Goal: Complete application form: Complete application form

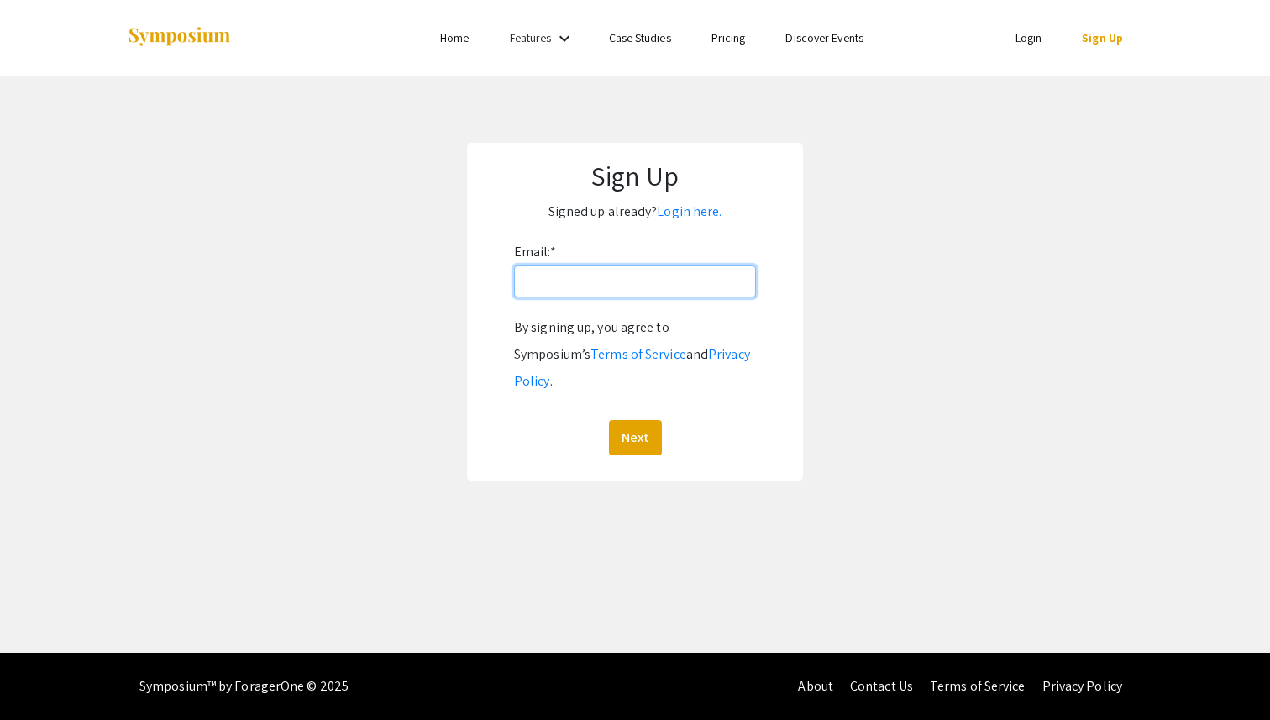
click at [562, 273] on input "Email: *" at bounding box center [635, 281] width 242 height 32
type input "tyler4sanford@gmail.com"
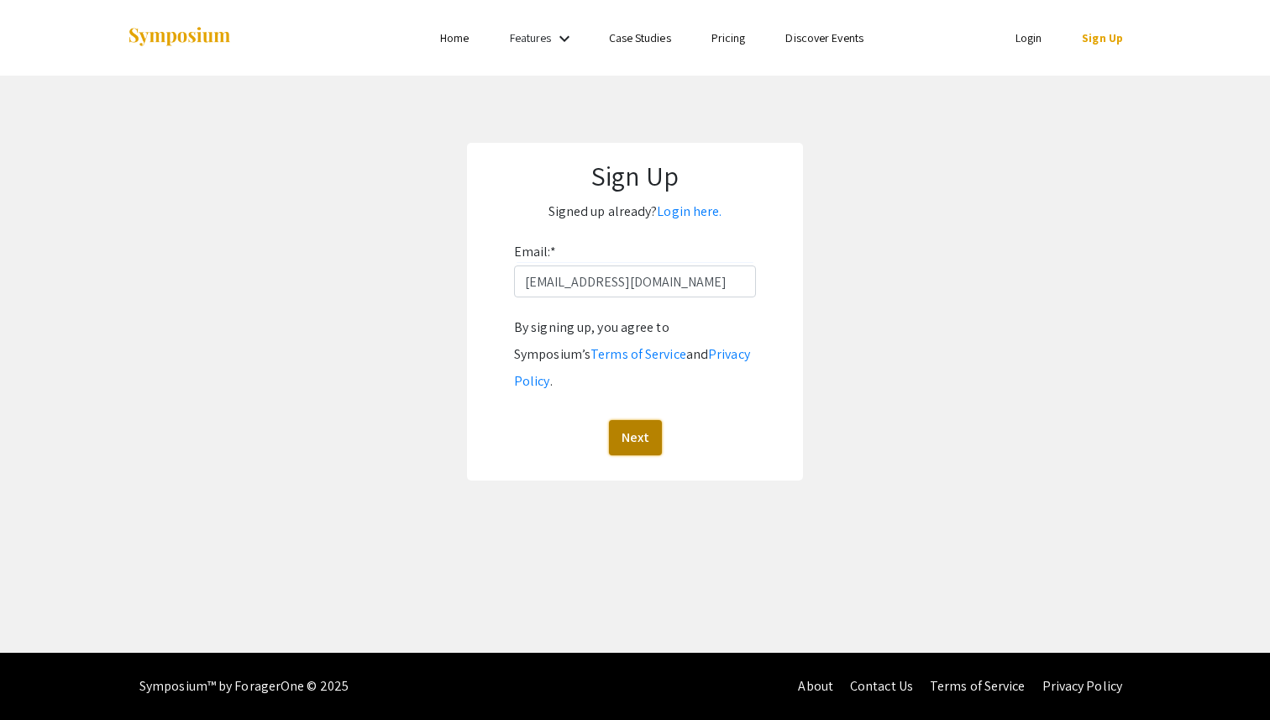
click at [643, 420] on button "Next" at bounding box center [635, 437] width 53 height 35
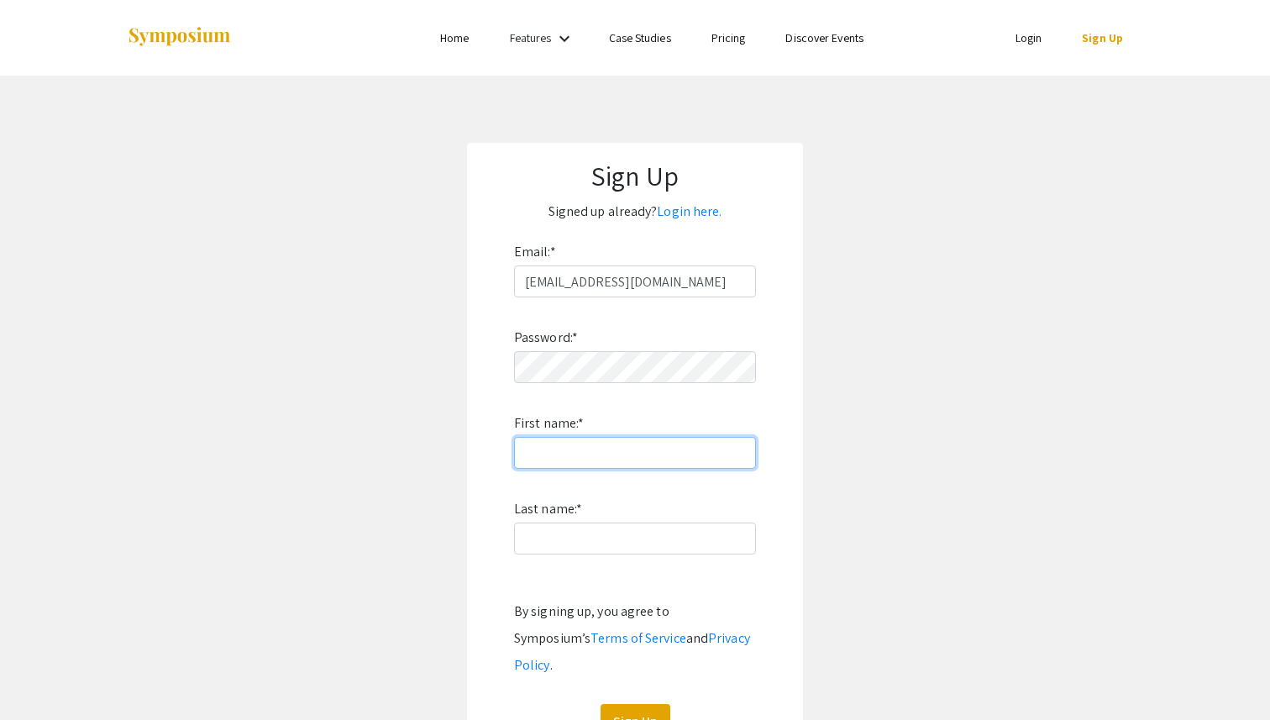
click at [621, 454] on input "First name: *" at bounding box center [635, 453] width 242 height 32
type input "Tyler"
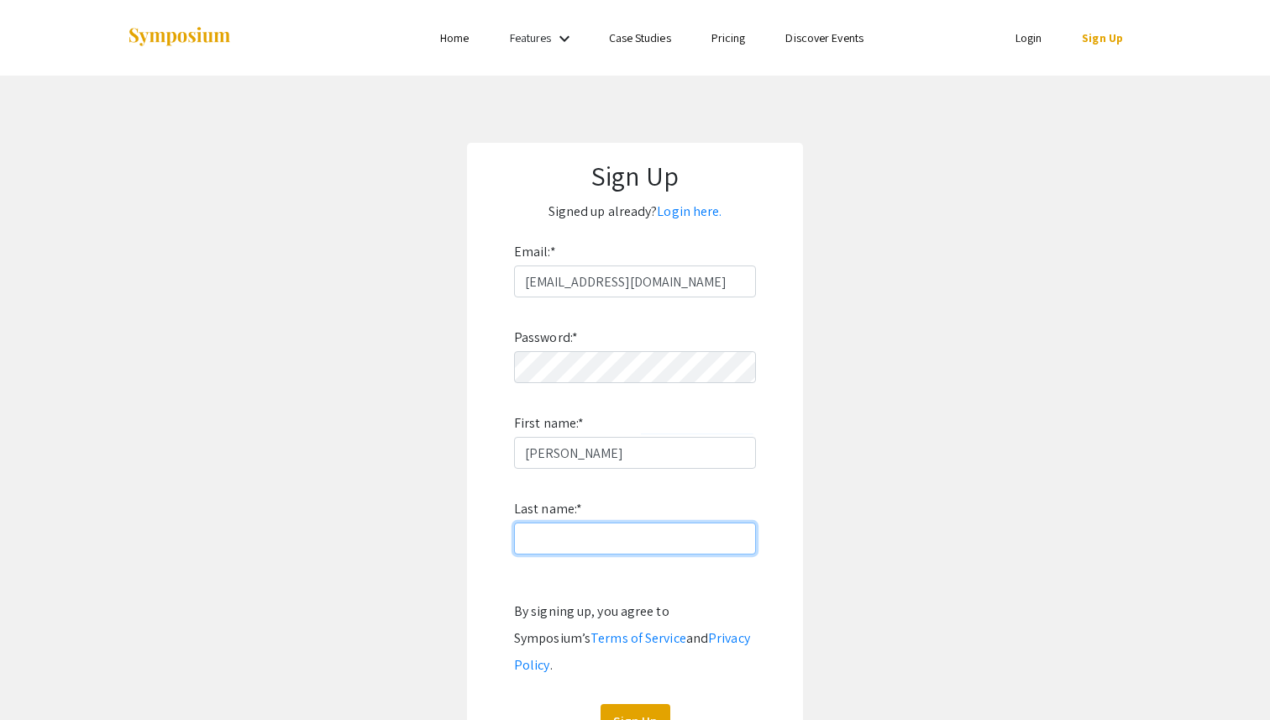
type input "Sanford"
click at [635, 704] on button "Sign Up" at bounding box center [636, 721] width 70 height 35
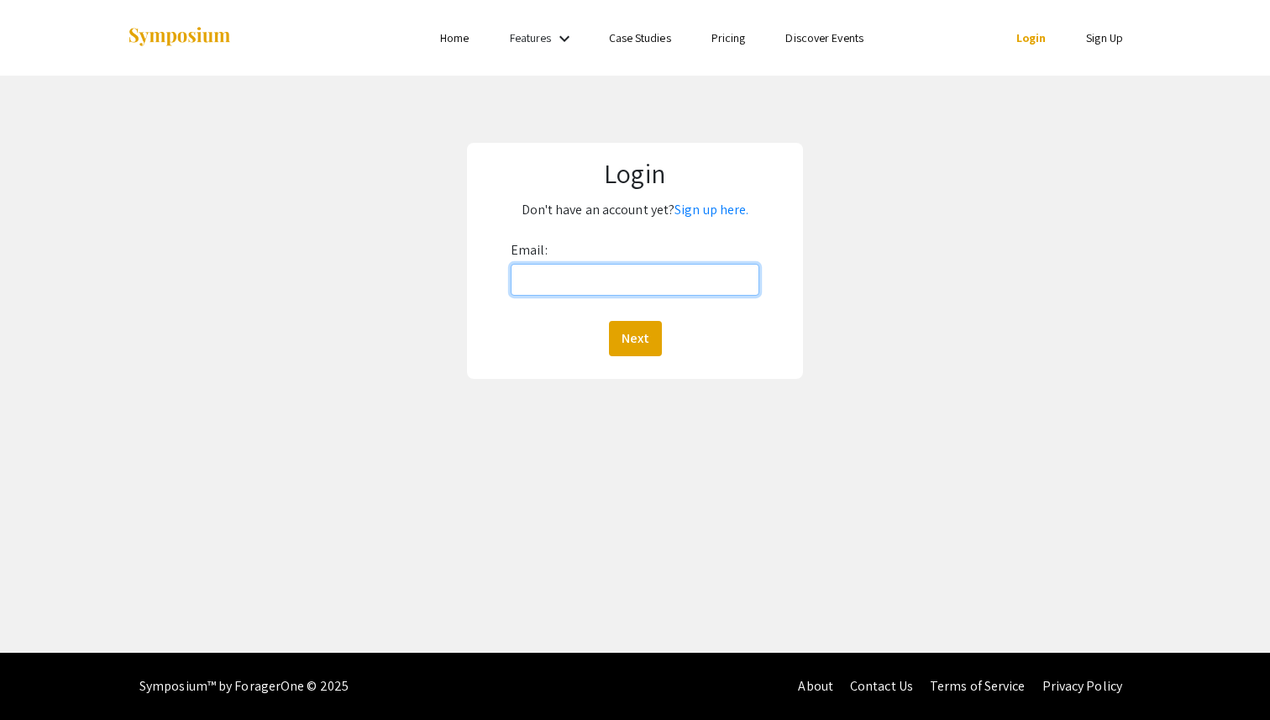
click at [571, 269] on input "Email:" at bounding box center [635, 280] width 249 height 32
type input "tyler4sanford@gmail.com"
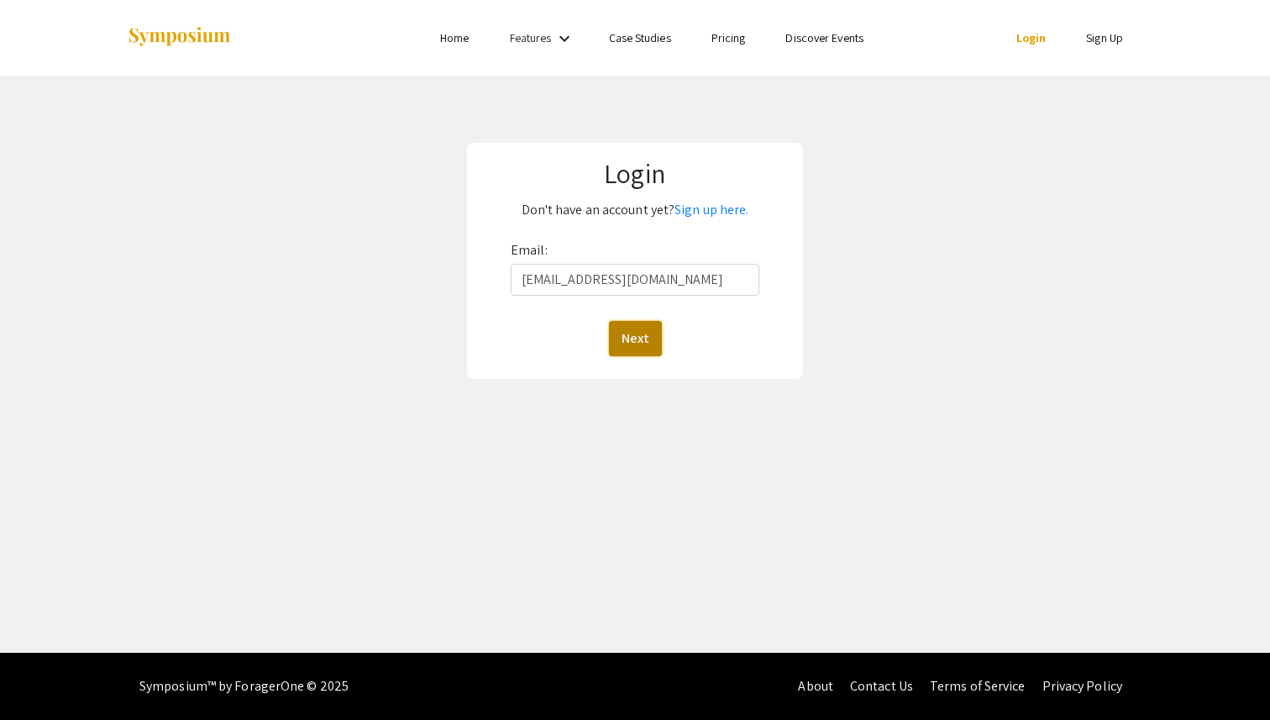
click at [642, 329] on button "Next" at bounding box center [635, 338] width 53 height 35
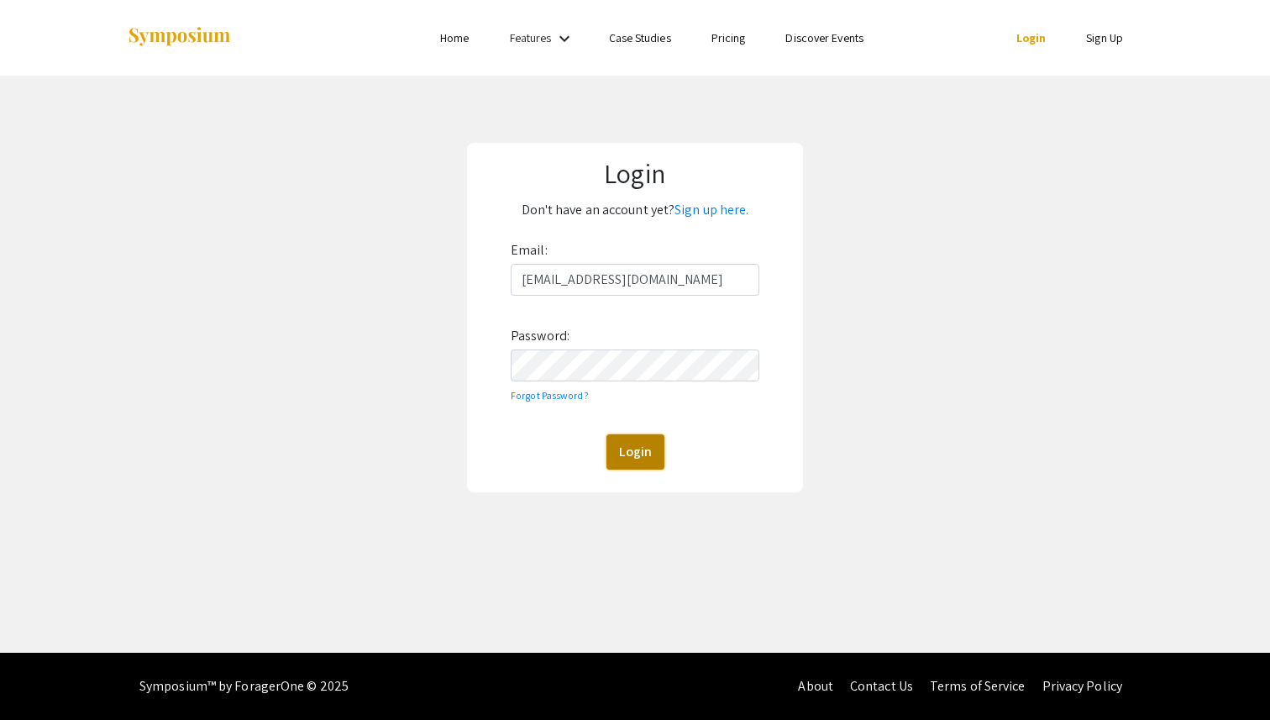
click at [642, 436] on button "Login" at bounding box center [636, 451] width 58 height 35
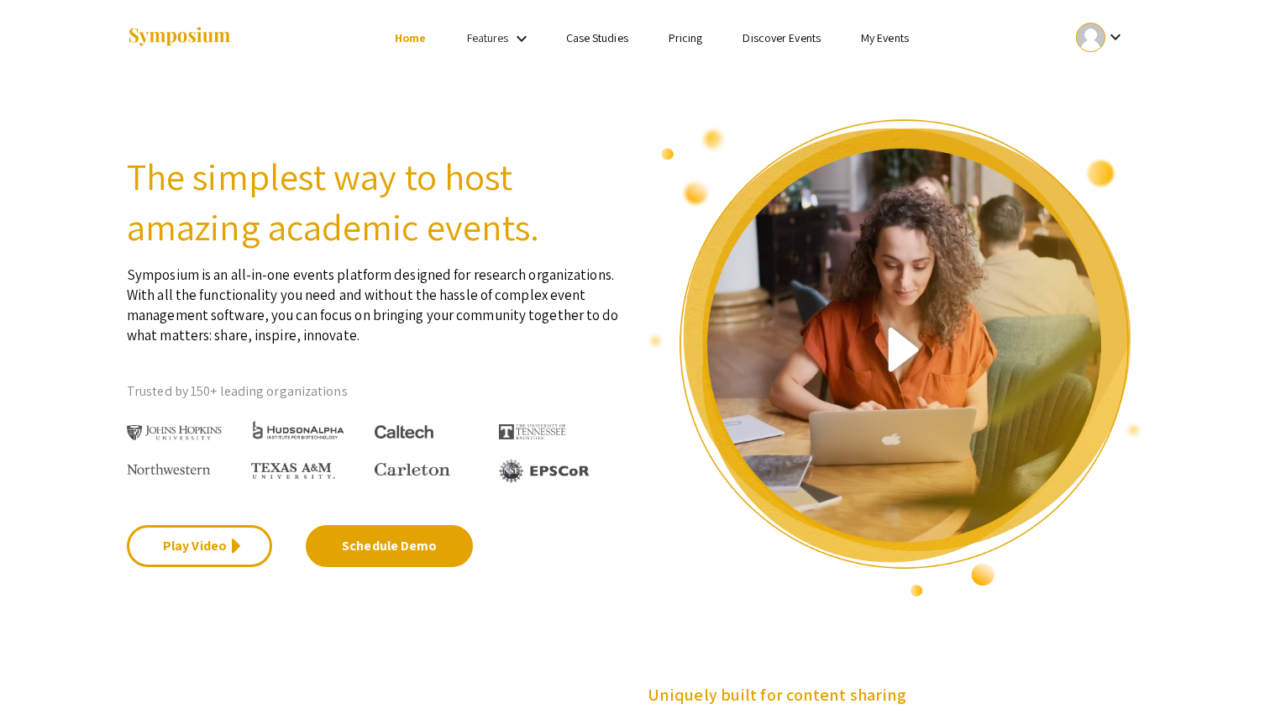
click at [881, 45] on link "My Events" at bounding box center [885, 37] width 48 height 15
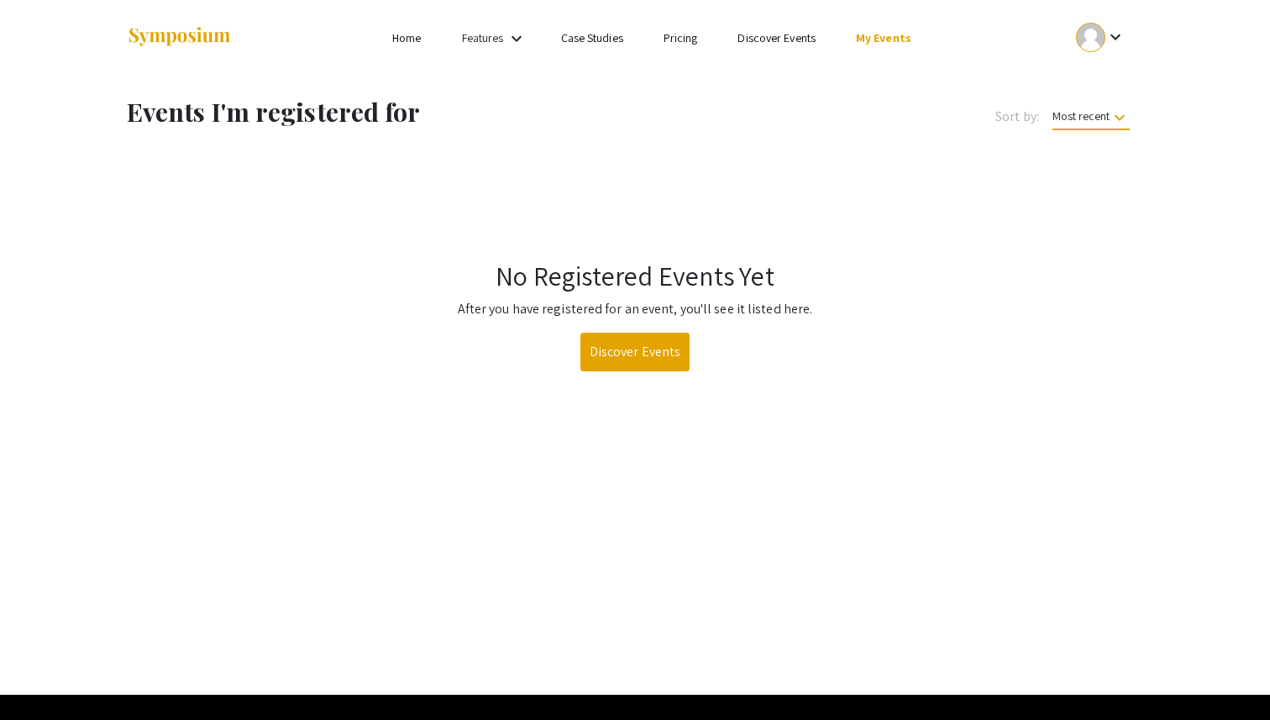
click at [637, 375] on div "No Registered Events Yet After you have registered for an event, you'll see it …" at bounding box center [635, 307] width 1042 height 262
click at [637, 365] on link "Discover Events" at bounding box center [635, 352] width 110 height 39
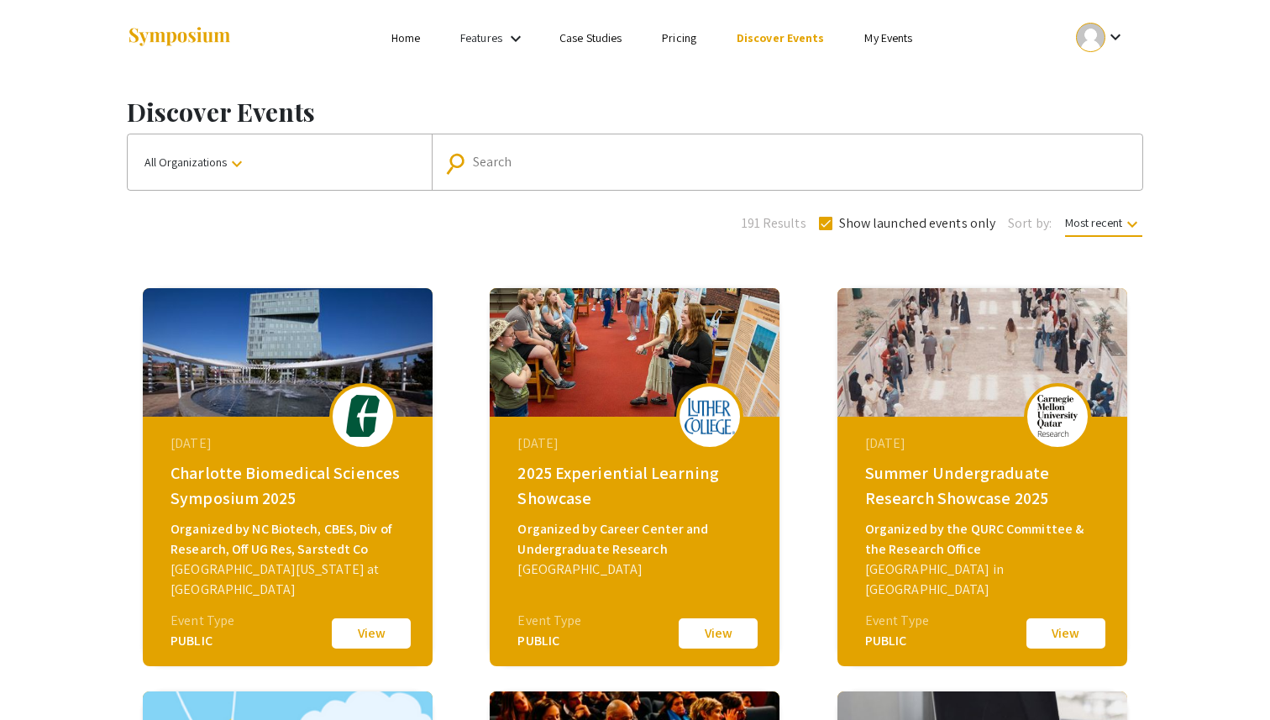
click at [559, 215] on div "191 Results Show launched events only Sort by: Most recent keyboard_arrow_down" at bounding box center [635, 221] width 1042 height 26
click at [579, 172] on div "Search" at bounding box center [796, 162] width 647 height 27
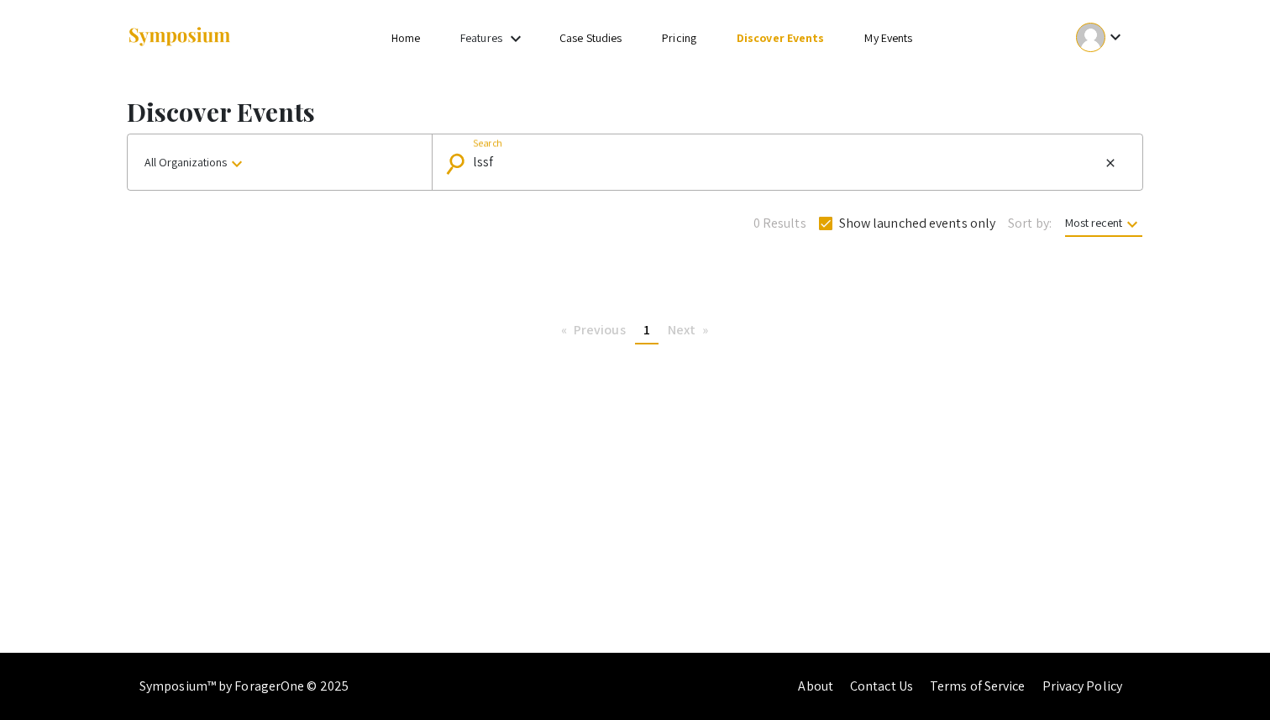
click at [582, 156] on input "lssf" at bounding box center [786, 162] width 627 height 15
click at [607, 155] on input "life sciences" at bounding box center [786, 162] width 627 height 15
type input "south florida"
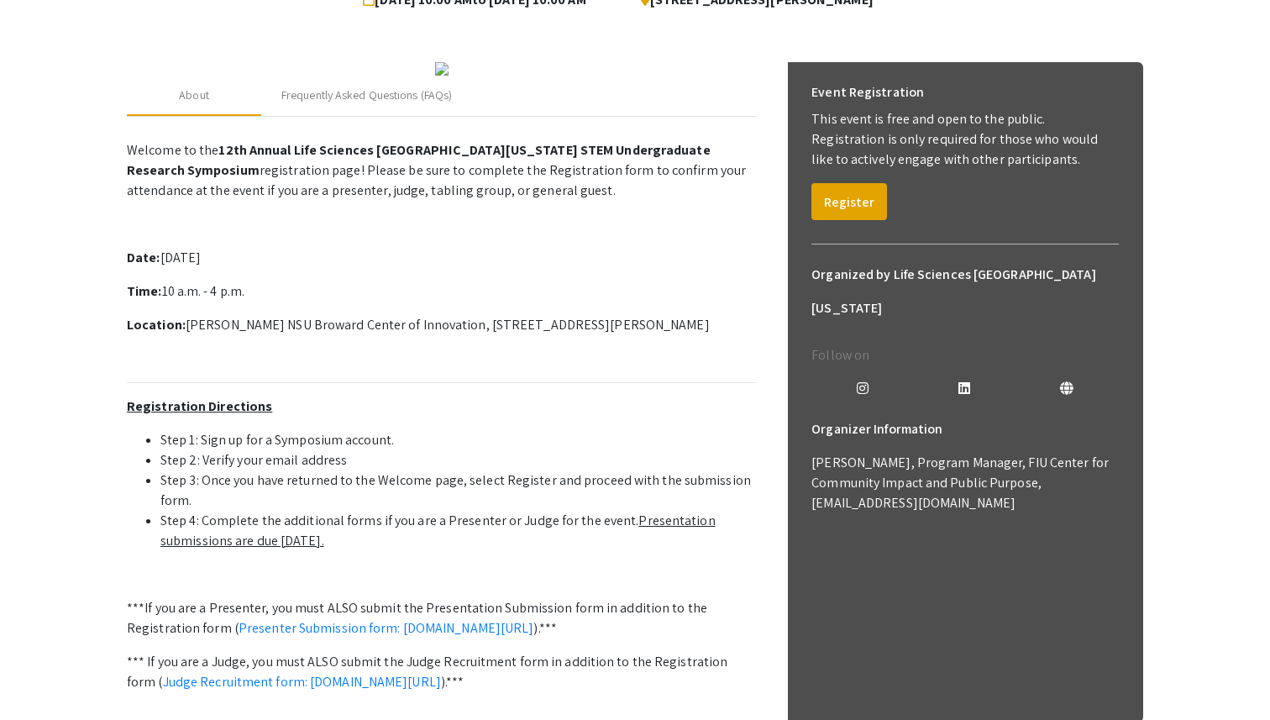
scroll to position [489, 0]
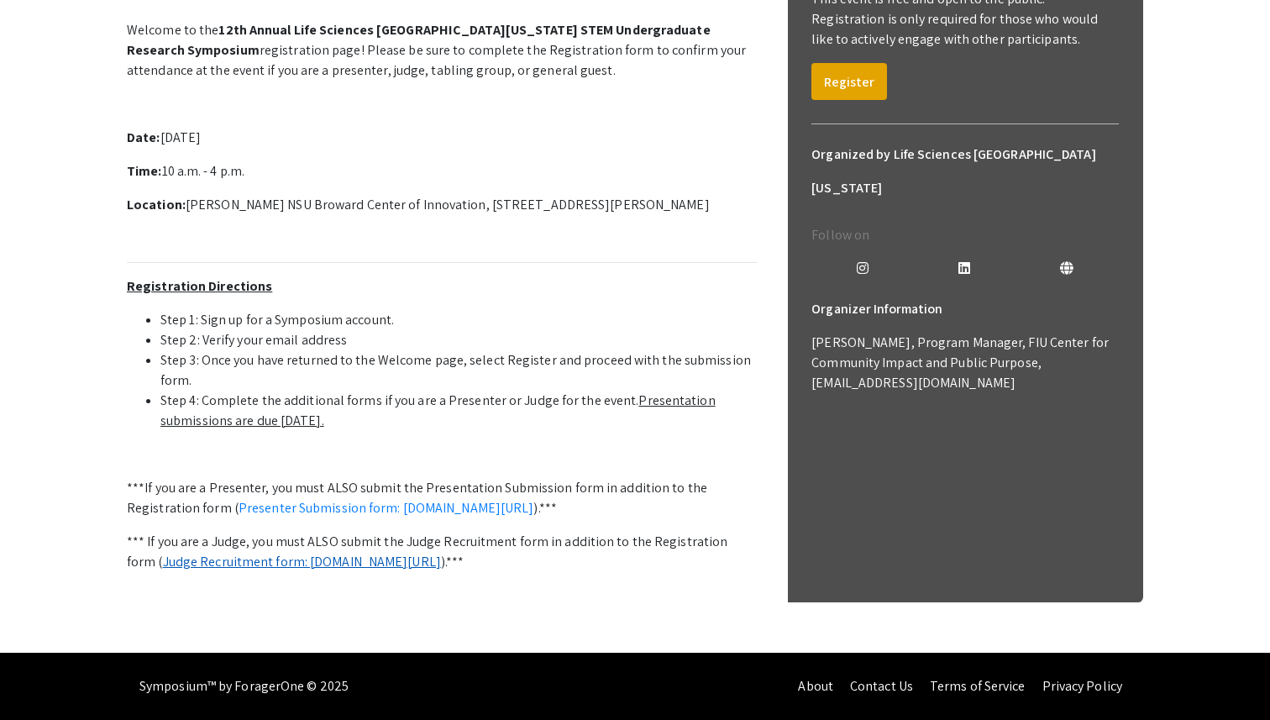
click at [334, 553] on link "Judge Recruitment form: [DOMAIN_NAME][URL]" at bounding box center [302, 562] width 278 height 18
click at [253, 134] on p "Welcome to the 12th Annual Life Sciences [GEOGRAPHIC_DATA][US_STATE] STEM Under…" at bounding box center [442, 326] width 630 height 626
drag, startPoint x: 186, startPoint y: 246, endPoint x: 743, endPoint y: 241, distance: 556.2
click at [743, 215] on p "Location: [PERSON_NAME] NSU Broward Center of Innovation, [STREET_ADDRESS][PERS…" at bounding box center [442, 205] width 630 height 20
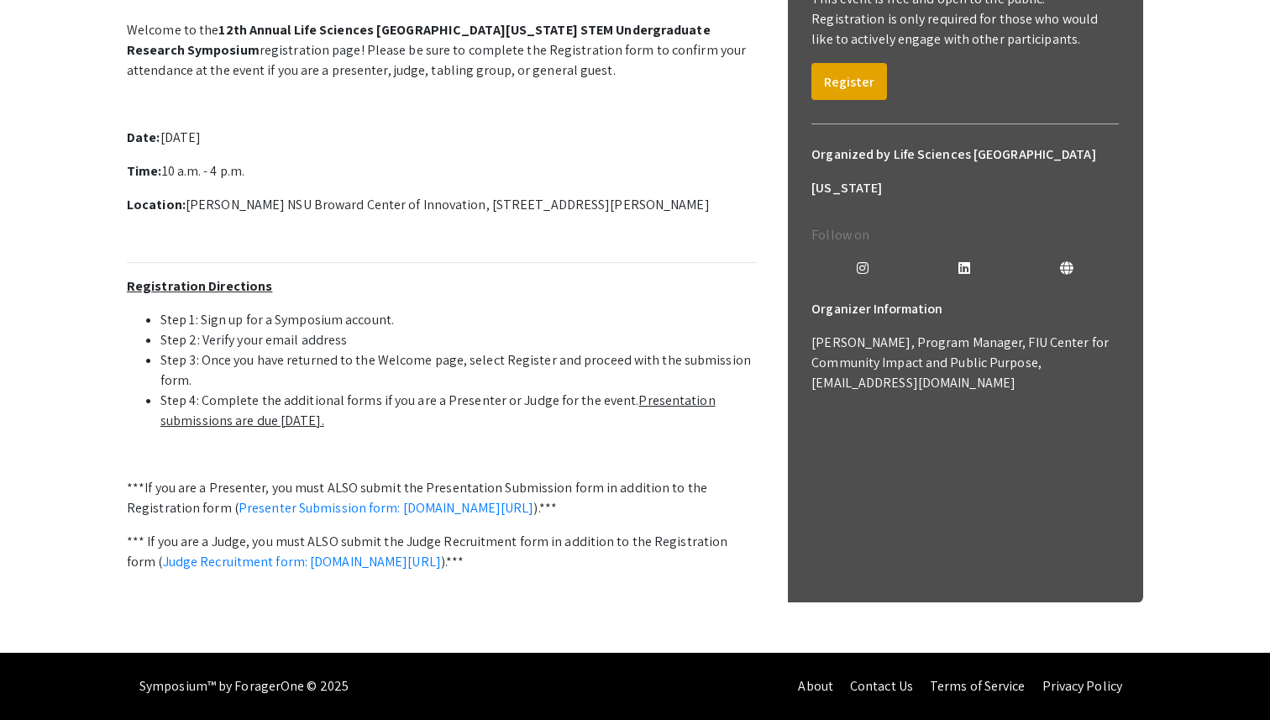
copy p "Alan B. Levan NSU Broward Center of Innovation, 3100 Ray Ferrero Jr Blvd 5th fl…"
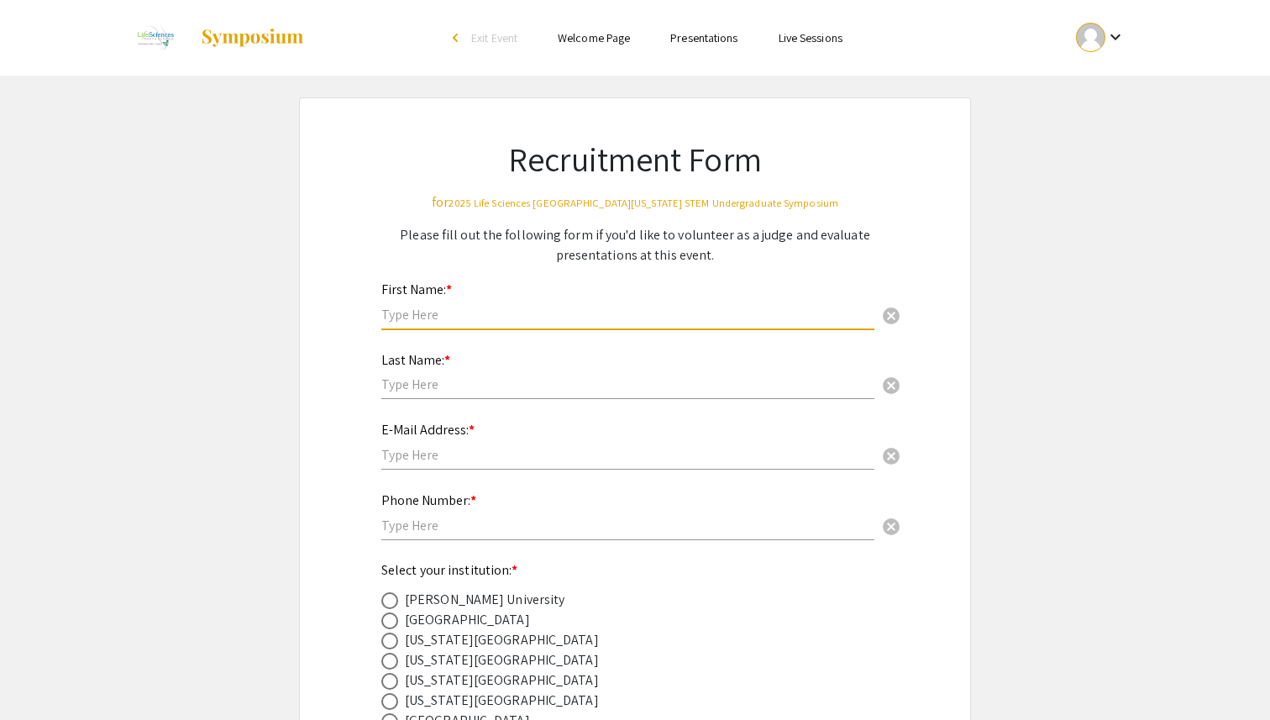
click at [449, 306] on input "text" at bounding box center [627, 315] width 493 height 18
click at [458, 318] on input "text" at bounding box center [627, 315] width 493 height 18
type input "T"
type input "[PERSON_NAME]"
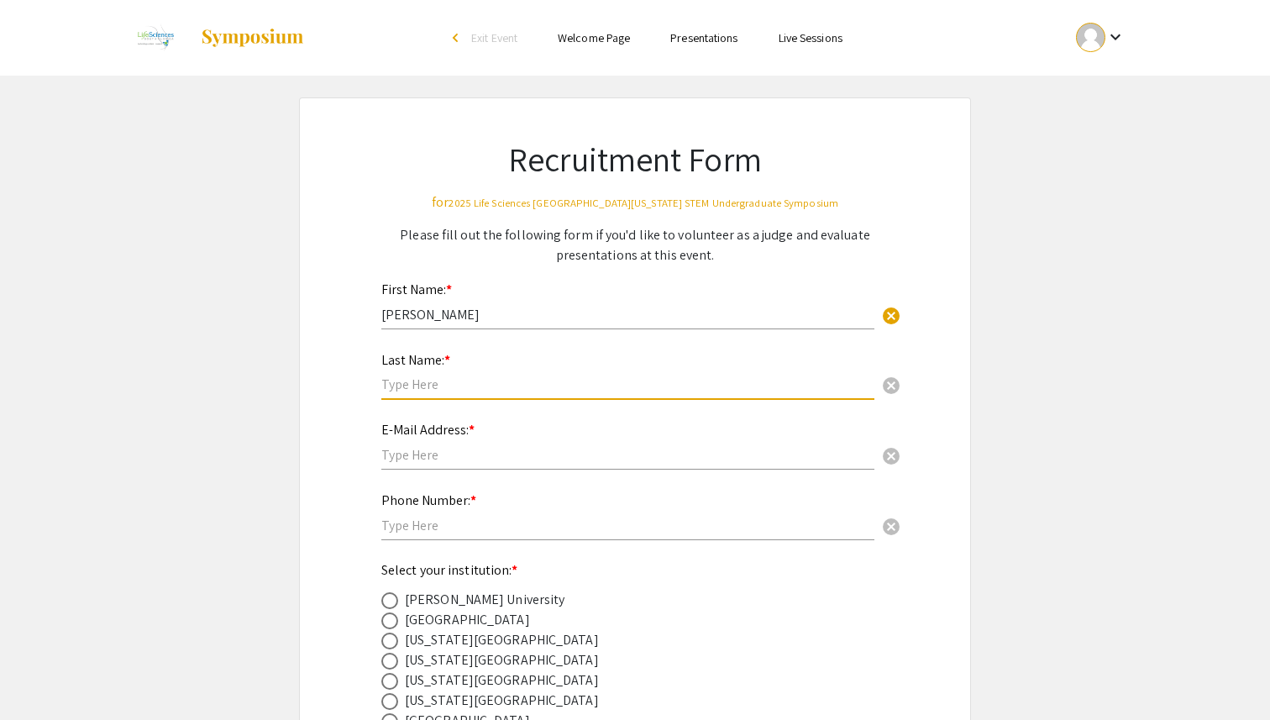
click at [412, 383] on input "text" at bounding box center [627, 385] width 493 height 18
type input "[PERSON_NAME]"
click at [426, 458] on input "text" at bounding box center [627, 455] width 493 height 18
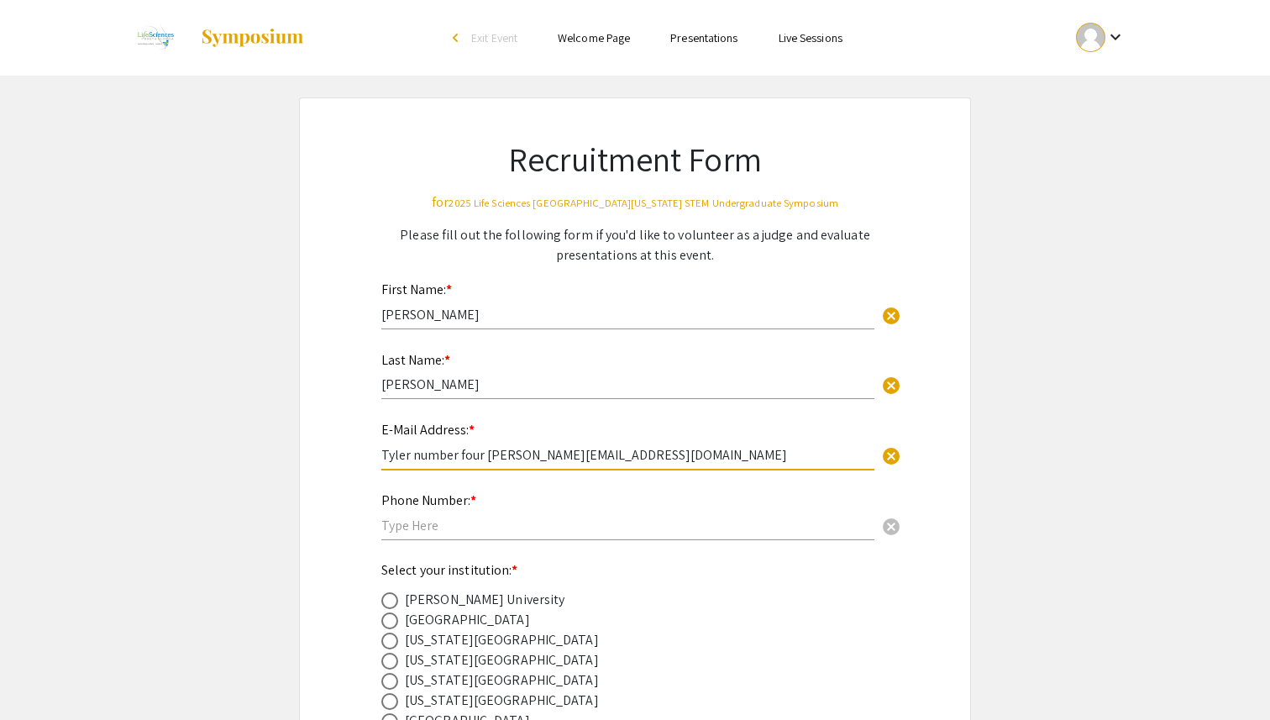
drag, startPoint x: 480, startPoint y: 455, endPoint x: 416, endPoint y: 458, distance: 63.9
click at [416, 458] on input "Tyler number four [PERSON_NAME][EMAIL_ADDRESS][DOMAIN_NAME]" at bounding box center [627, 455] width 493 height 18
type input "[EMAIL_ADDRESS][DOMAIN_NAME]"
click at [407, 518] on input "text" at bounding box center [627, 526] width 493 height 18
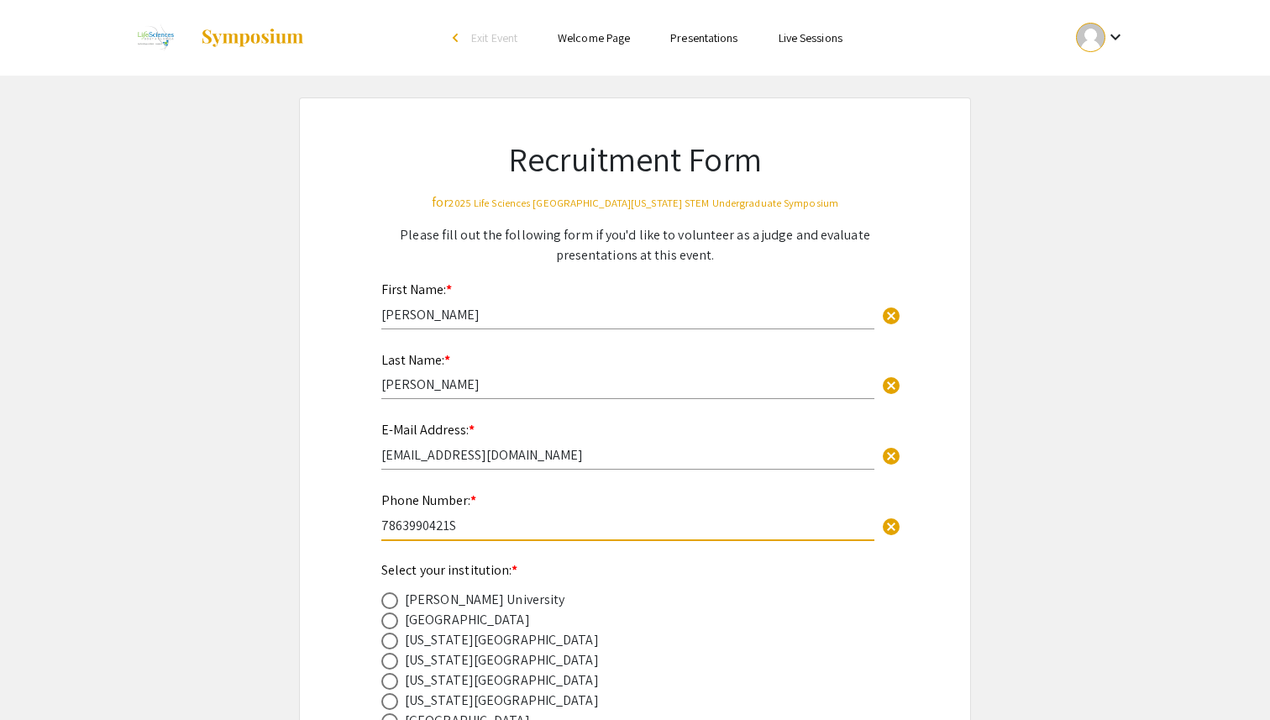
type input "7863990421"
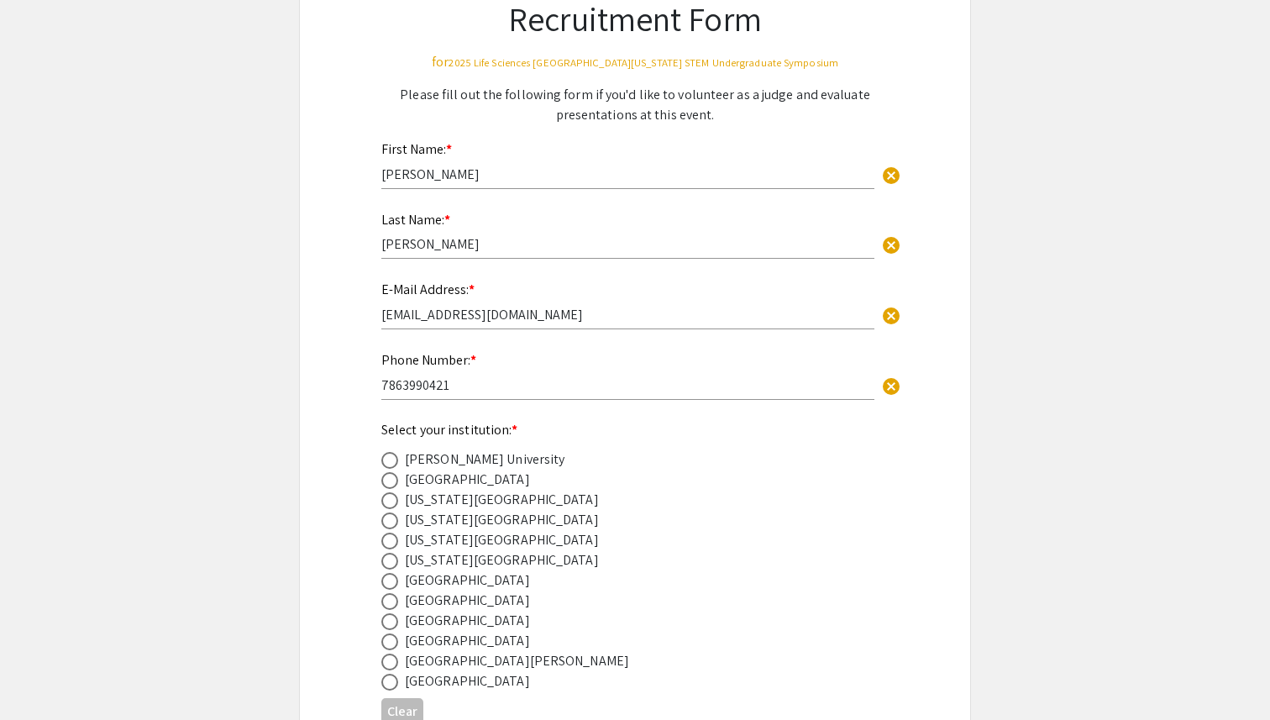
scroll to position [143, 0]
click at [387, 535] on span at bounding box center [389, 538] width 17 height 17
click at [387, 535] on input "radio" at bounding box center [389, 538] width 17 height 17
radio input "true"
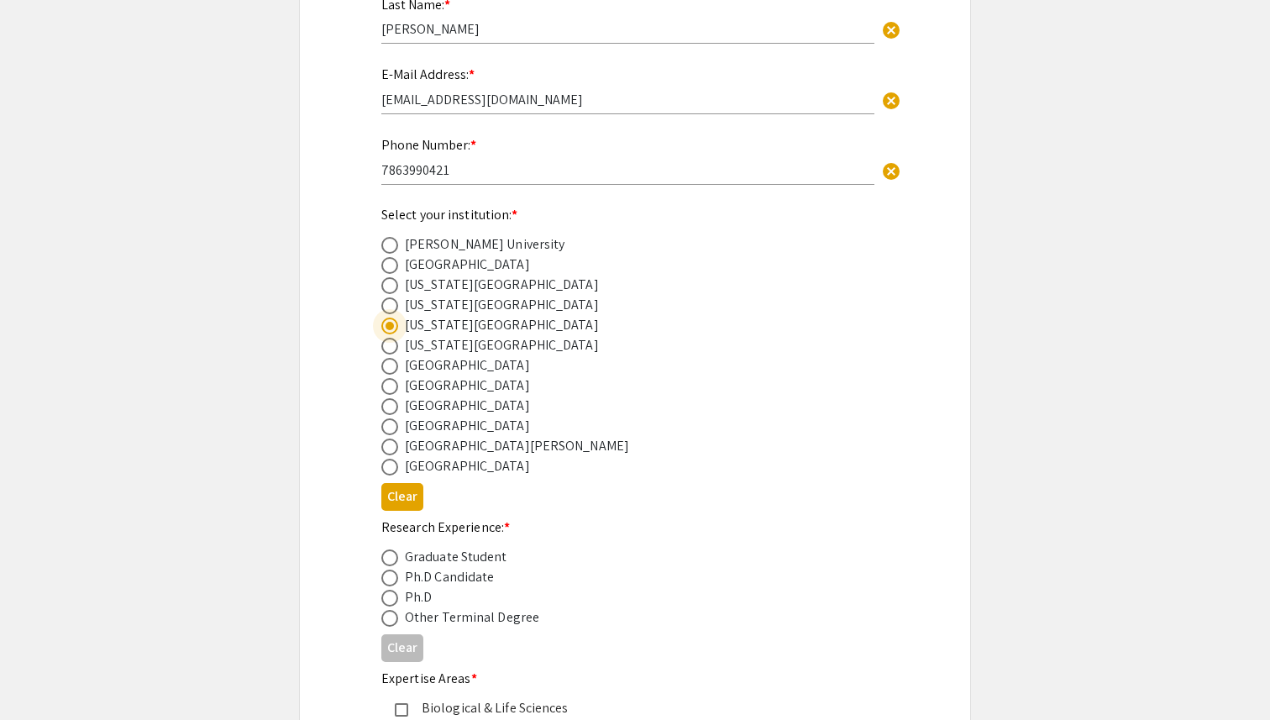
scroll to position [413, 0]
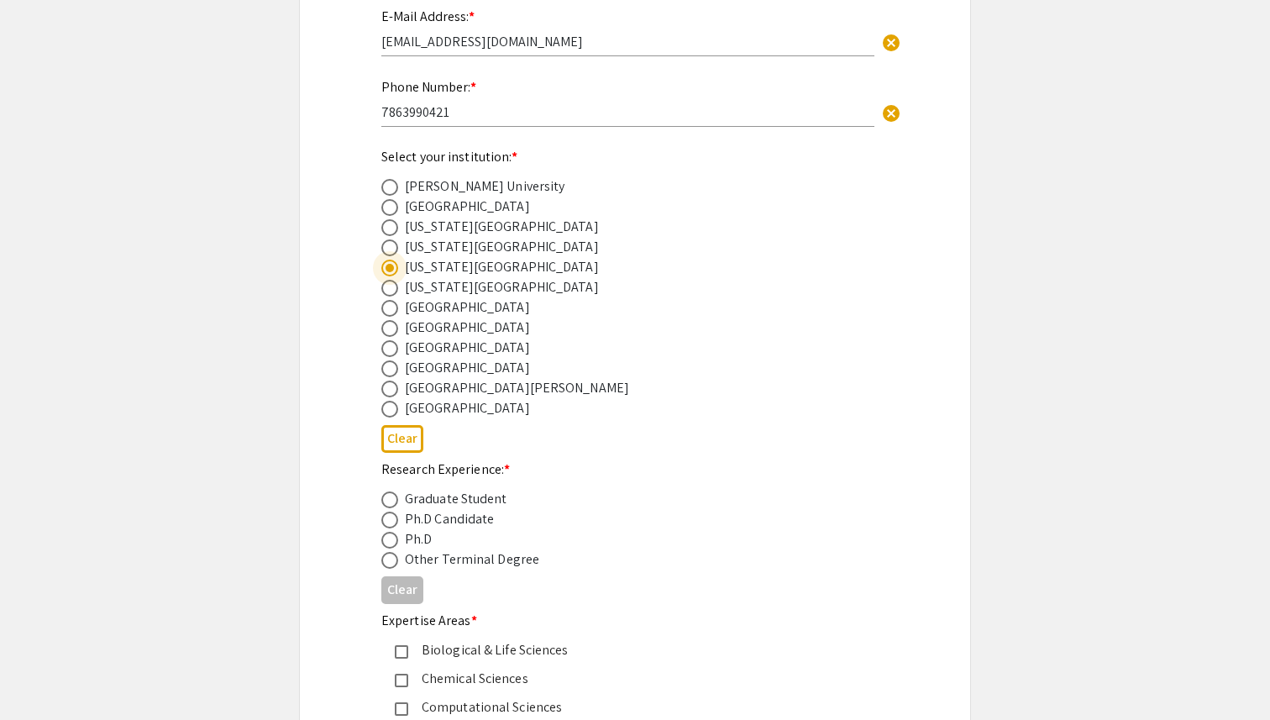
click at [391, 520] on span at bounding box center [389, 520] width 17 height 17
click at [391, 520] on input "radio" at bounding box center [389, 520] width 17 height 17
radio input "true"
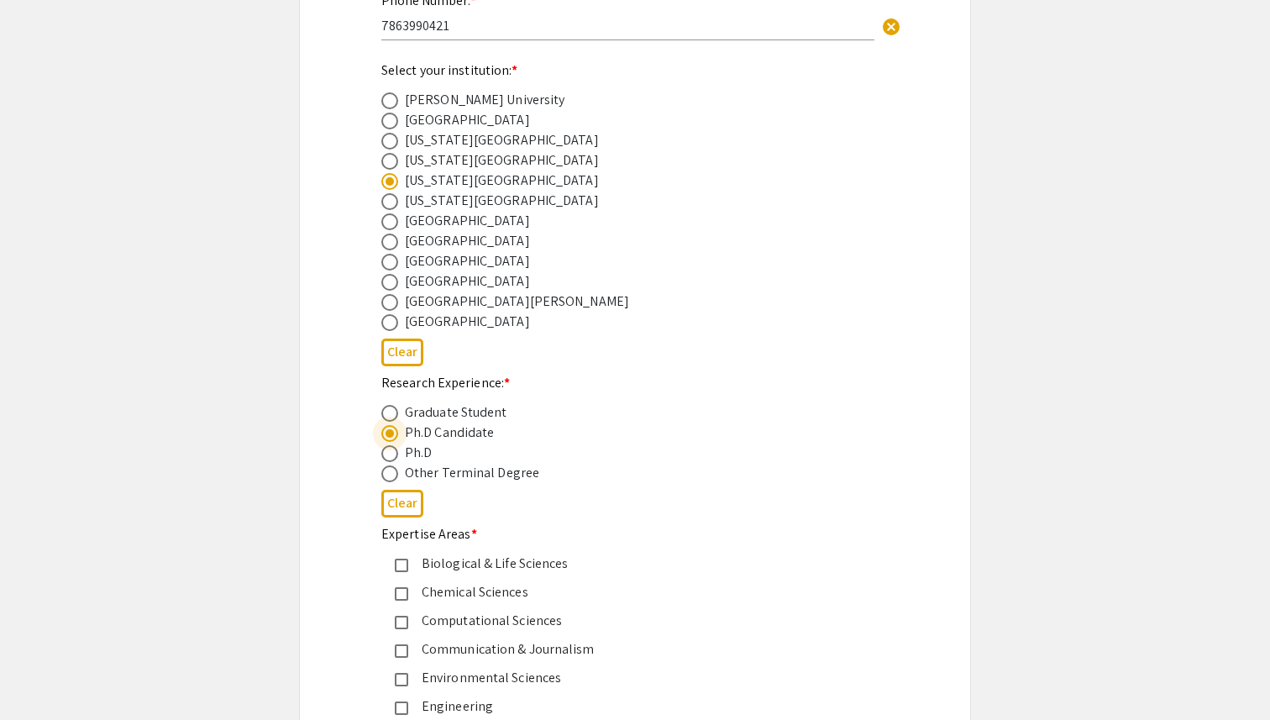
scroll to position [549, 0]
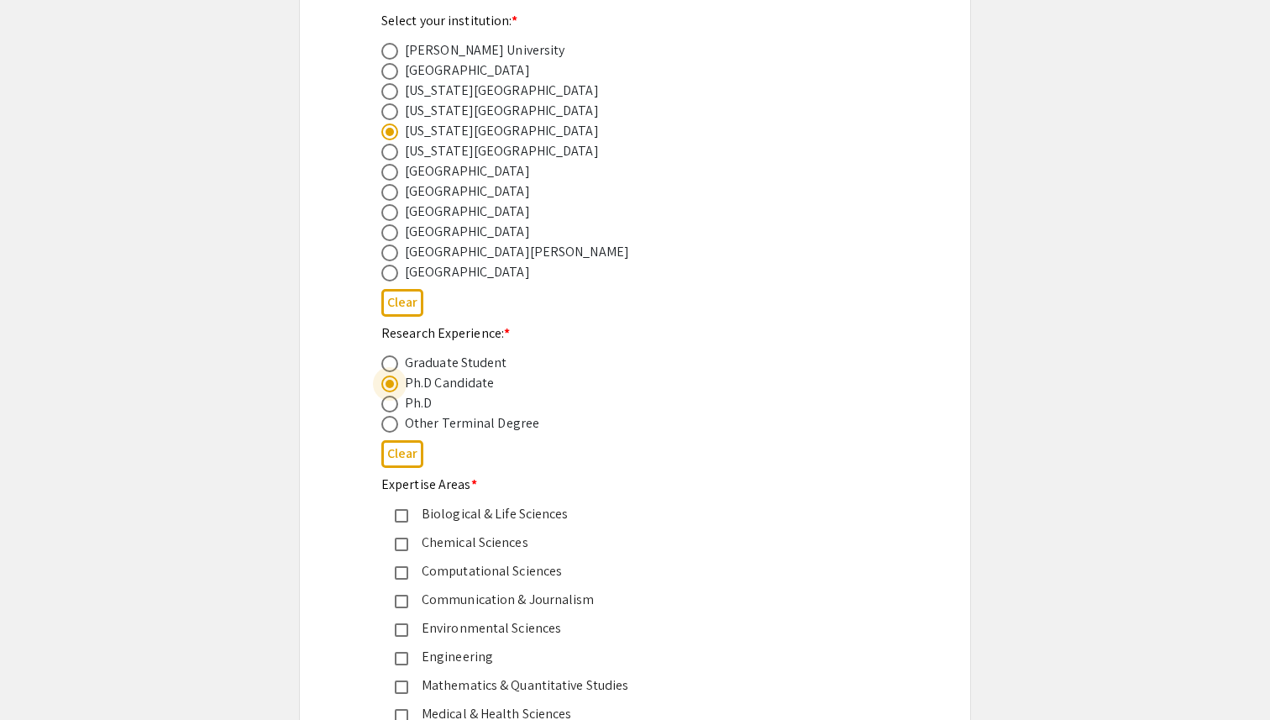
click at [407, 517] on mat-pseudo-checkbox at bounding box center [401, 515] width 13 height 13
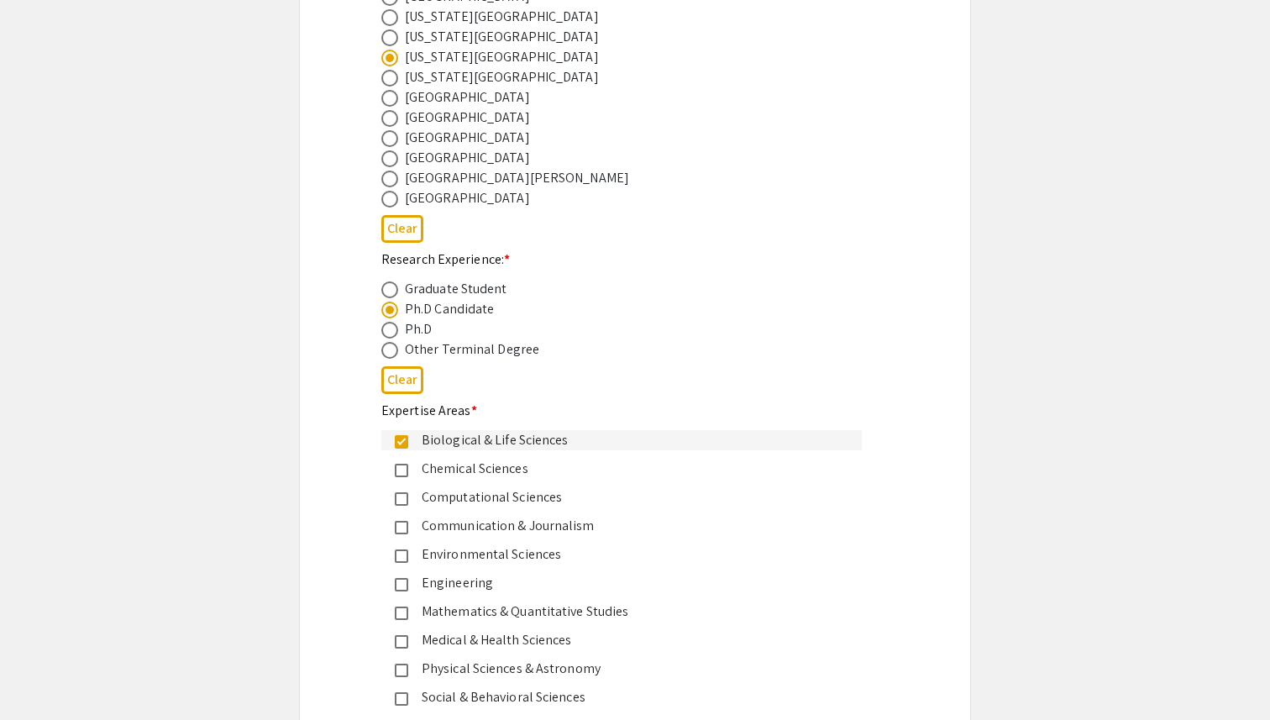
scroll to position [659, 0]
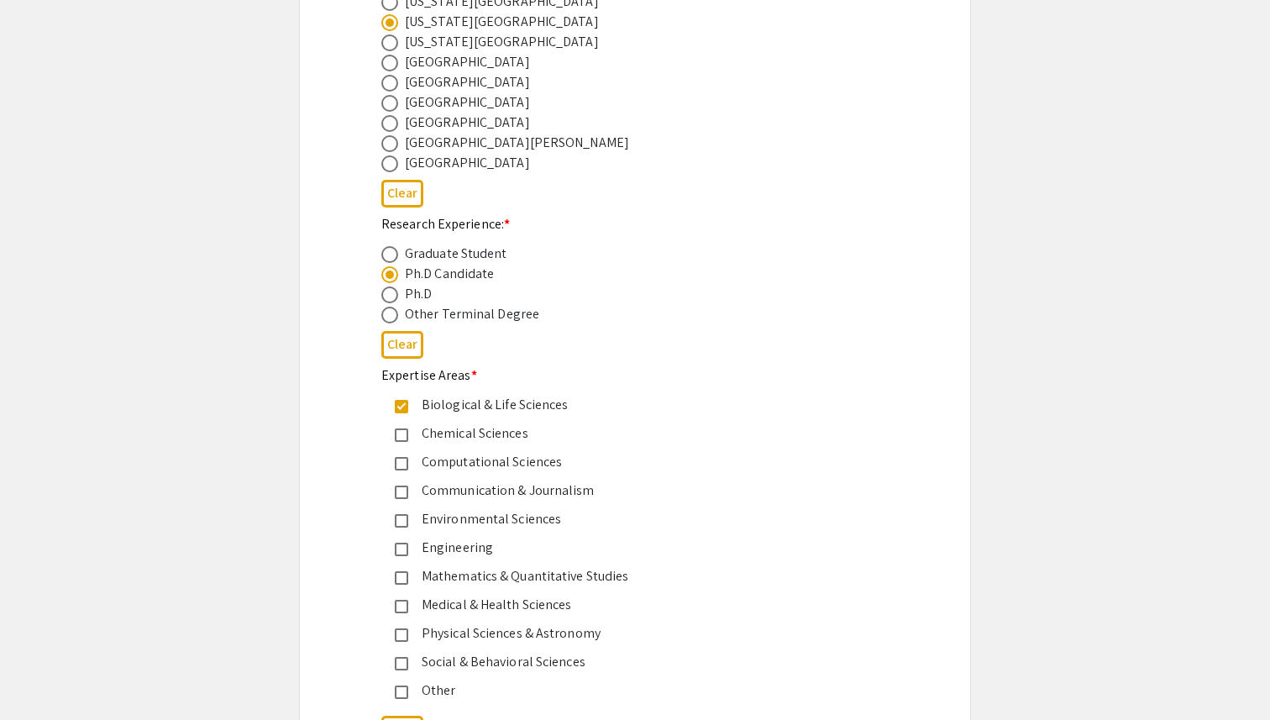
click at [404, 523] on mat-pseudo-checkbox at bounding box center [401, 520] width 13 height 13
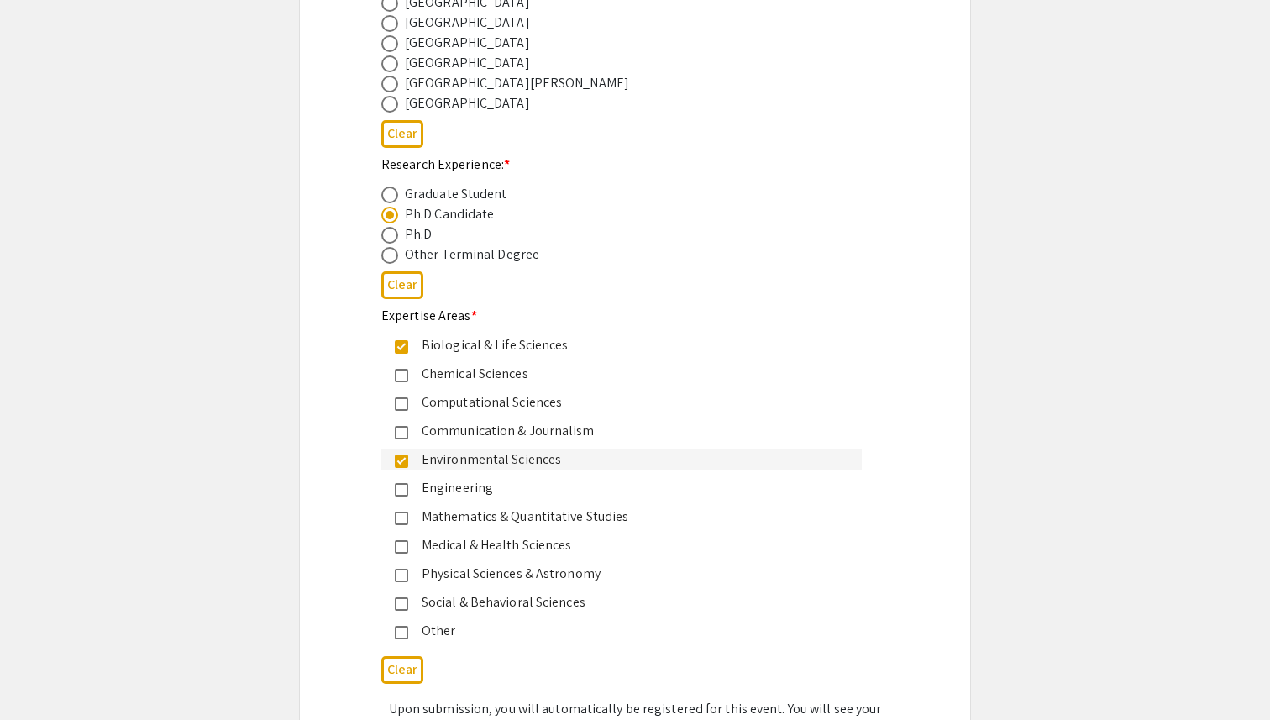
scroll to position [719, 0]
click at [405, 552] on mat-pseudo-checkbox at bounding box center [401, 545] width 13 height 13
click at [403, 575] on mat-pseudo-checkbox at bounding box center [401, 574] width 13 height 13
click at [403, 602] on mat-pseudo-checkbox at bounding box center [401, 602] width 13 height 13
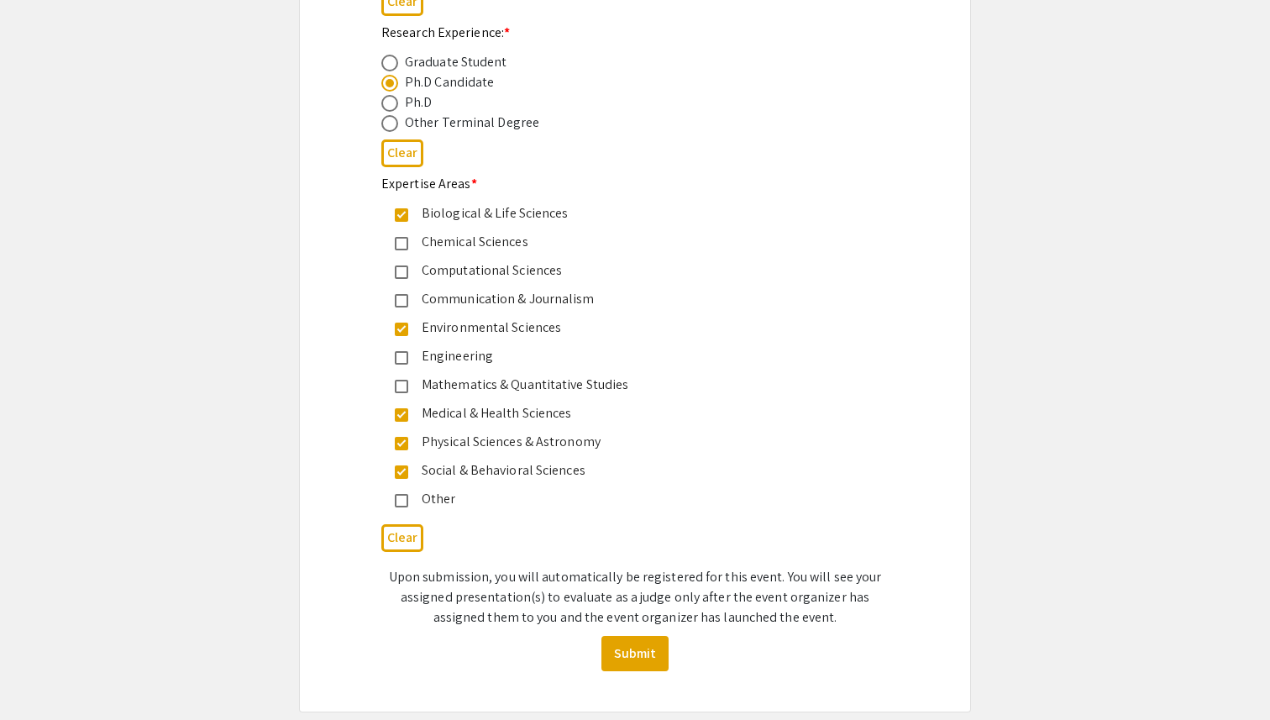
scroll to position [893, 0]
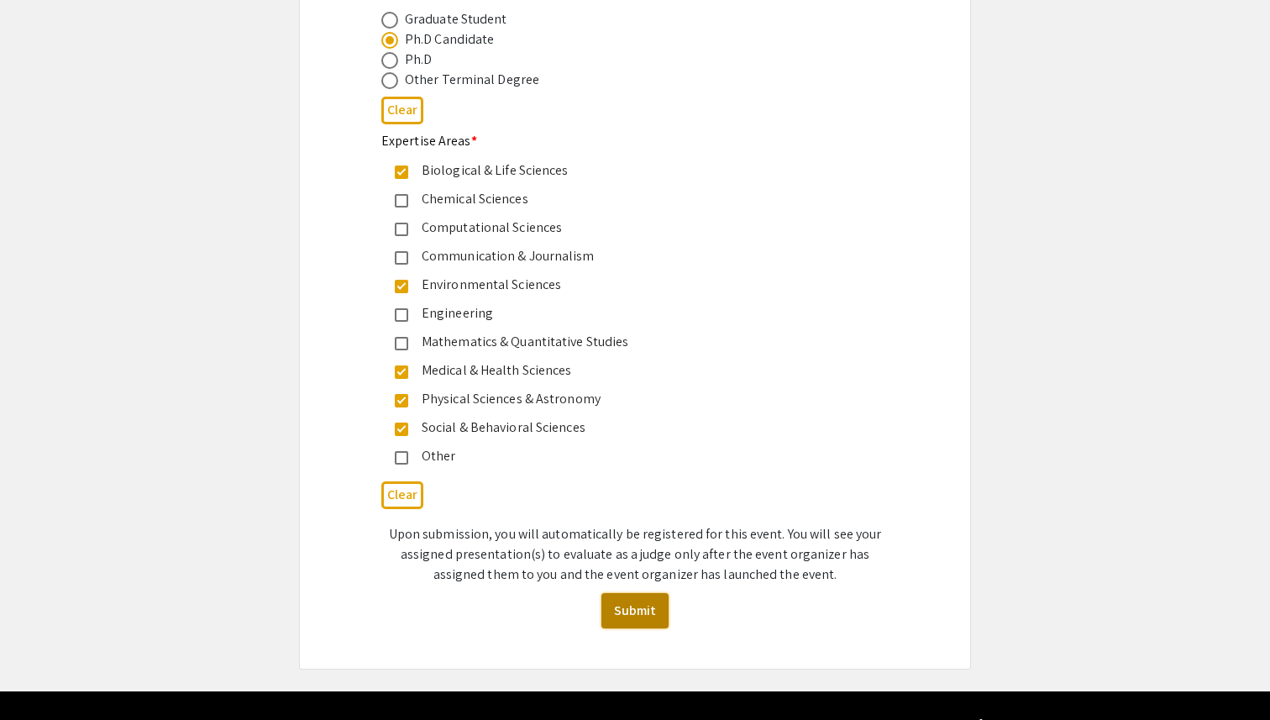
click at [624, 614] on button "Submit" at bounding box center [635, 610] width 67 height 35
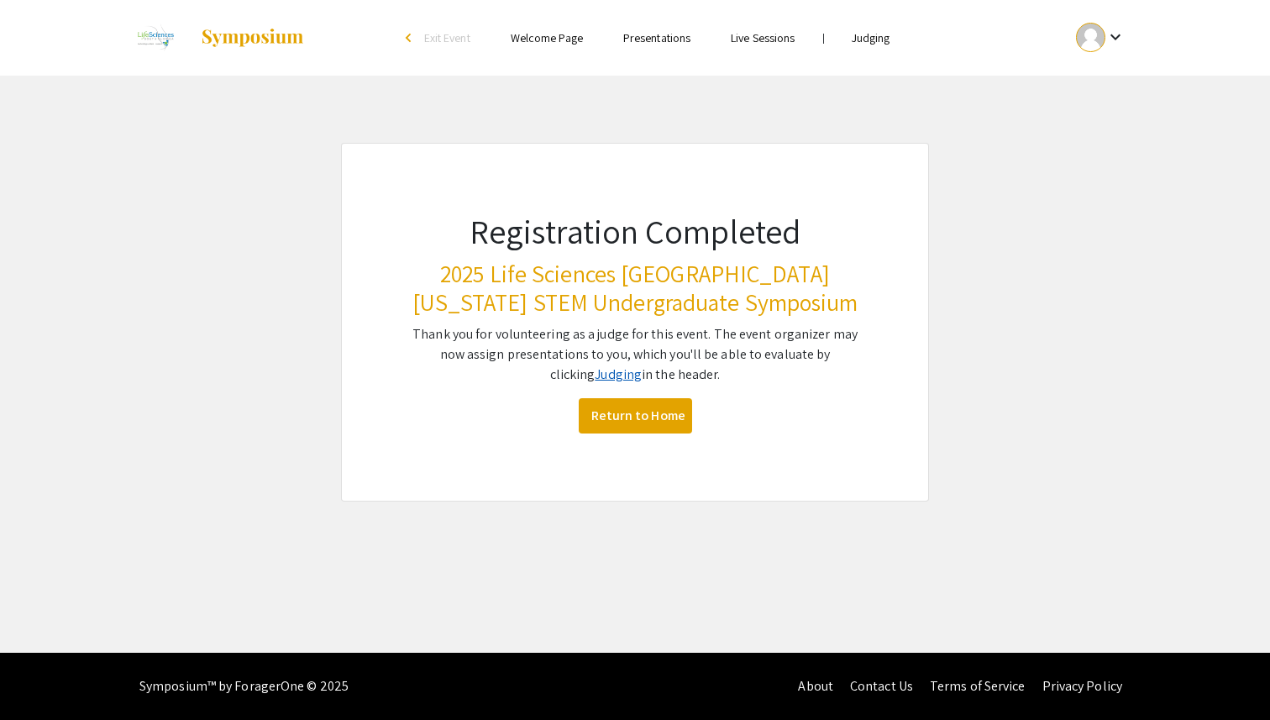
click at [595, 379] on link "Judging" at bounding box center [618, 374] width 47 height 18
